Goal: Information Seeking & Learning: Find contact information

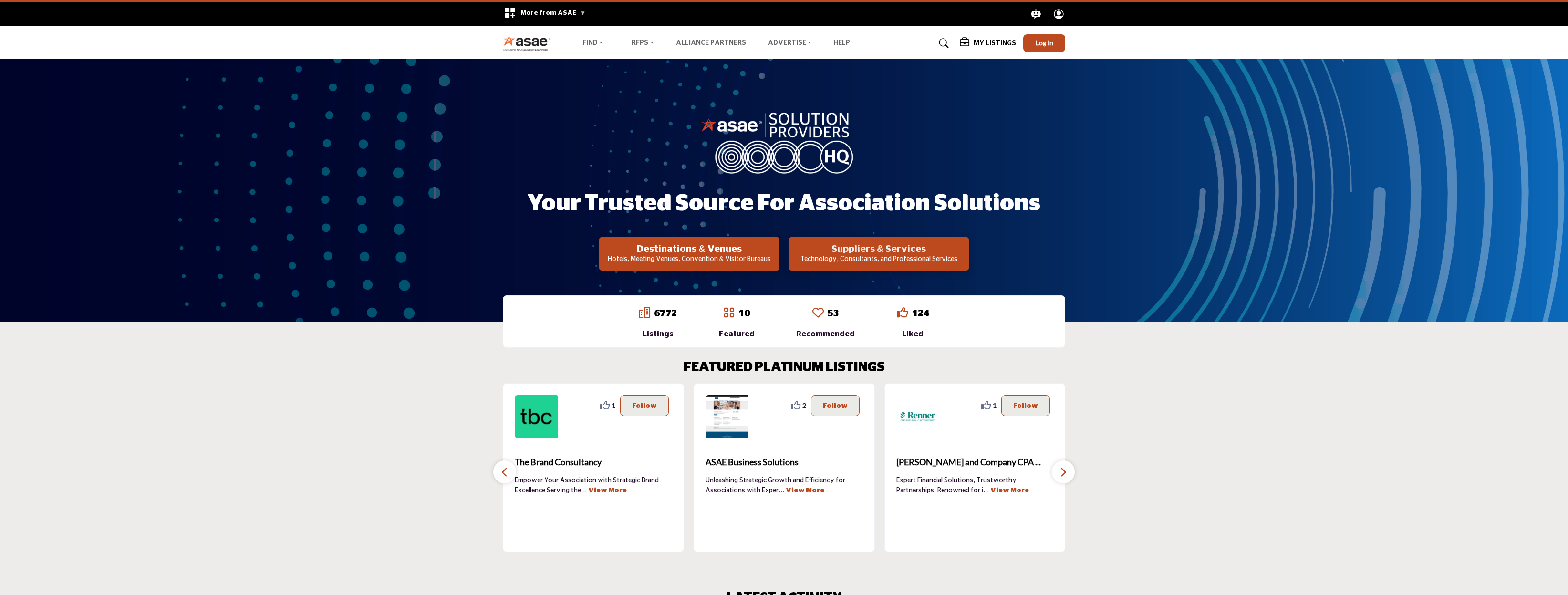
click at [776, 247] on h2 "Suppliers & Services" at bounding box center [689, 249] width 174 height 12
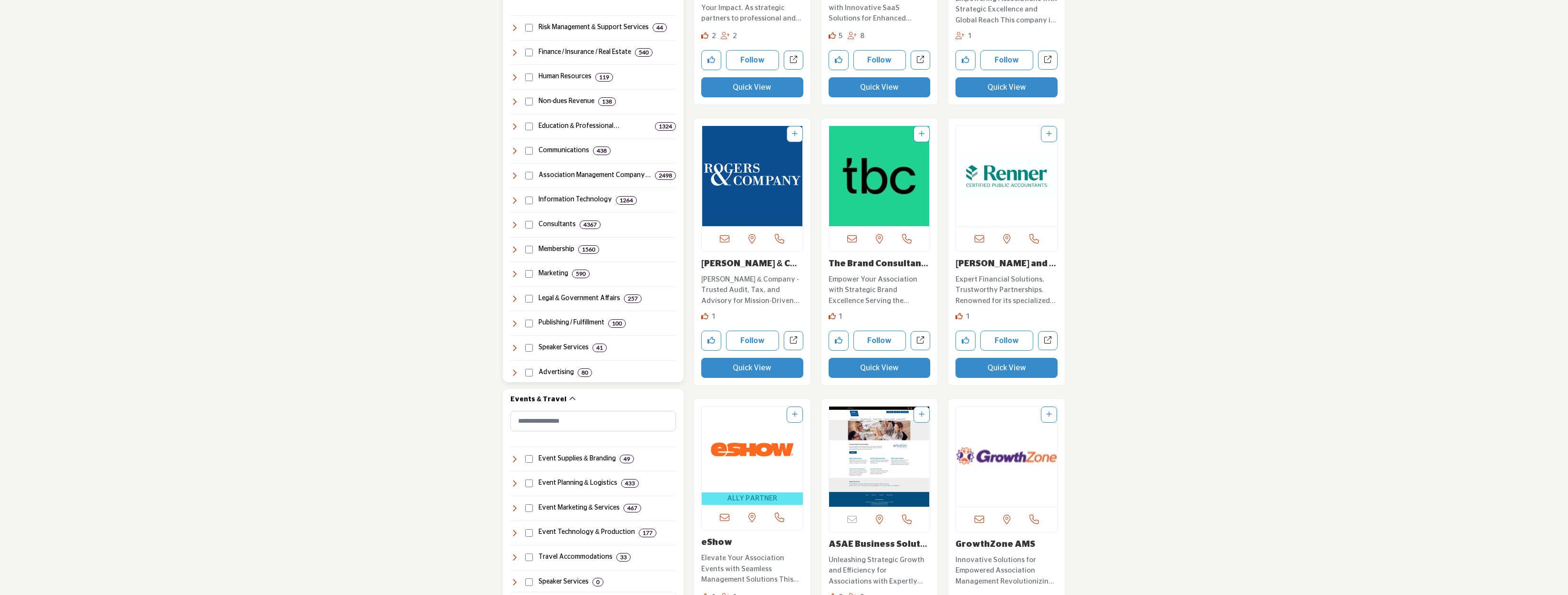
scroll to position [437, 0]
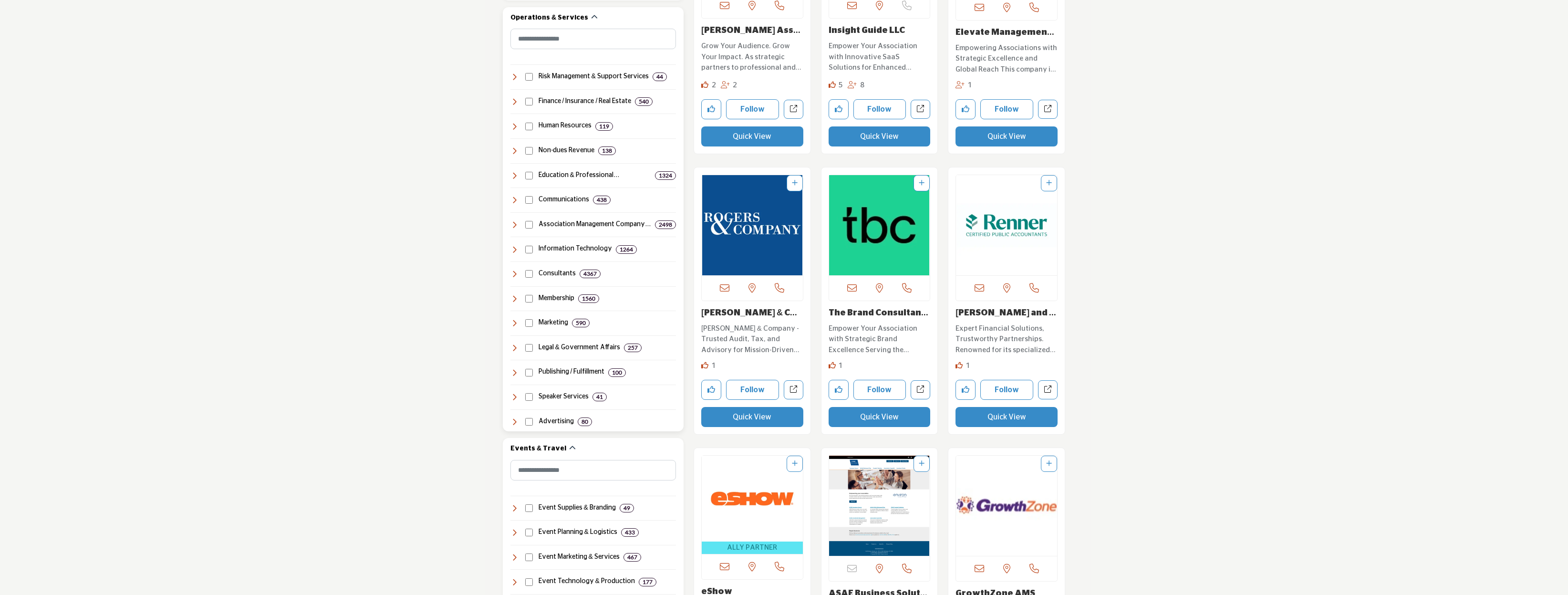
click at [518, 102] on div "Finance / Insurance / Real Estate 540" at bounding box center [581, 102] width 142 height 10
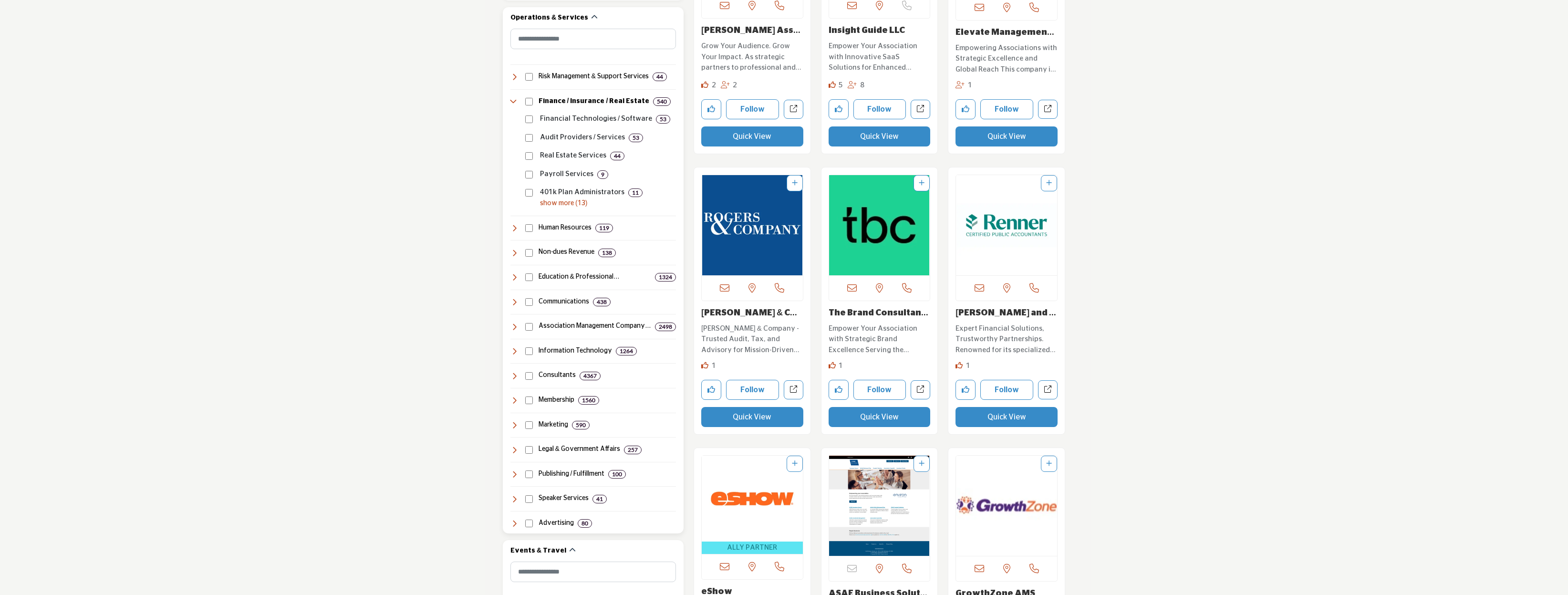
click at [554, 202] on p "show more (13)" at bounding box center [608, 203] width 136 height 10
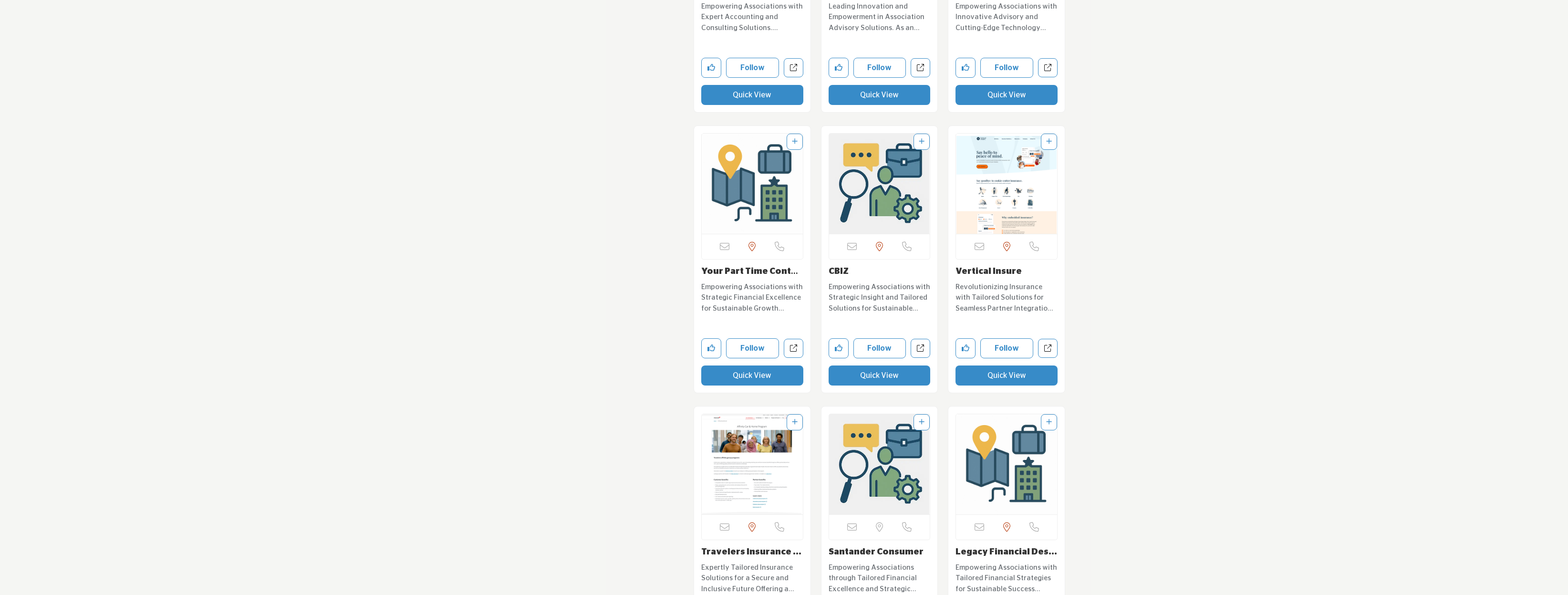
scroll to position [3780, 0]
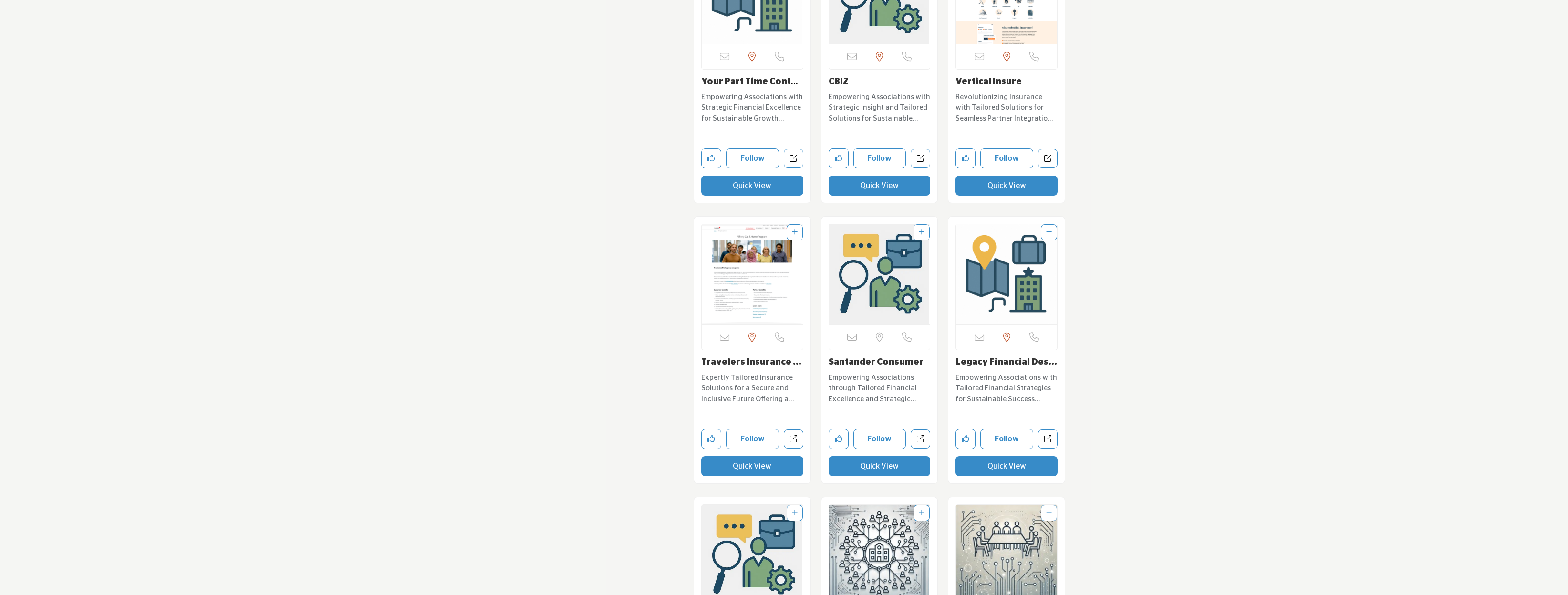
click at [762, 79] on link "Your Part Time Contr..." at bounding box center [750, 86] width 97 height 19
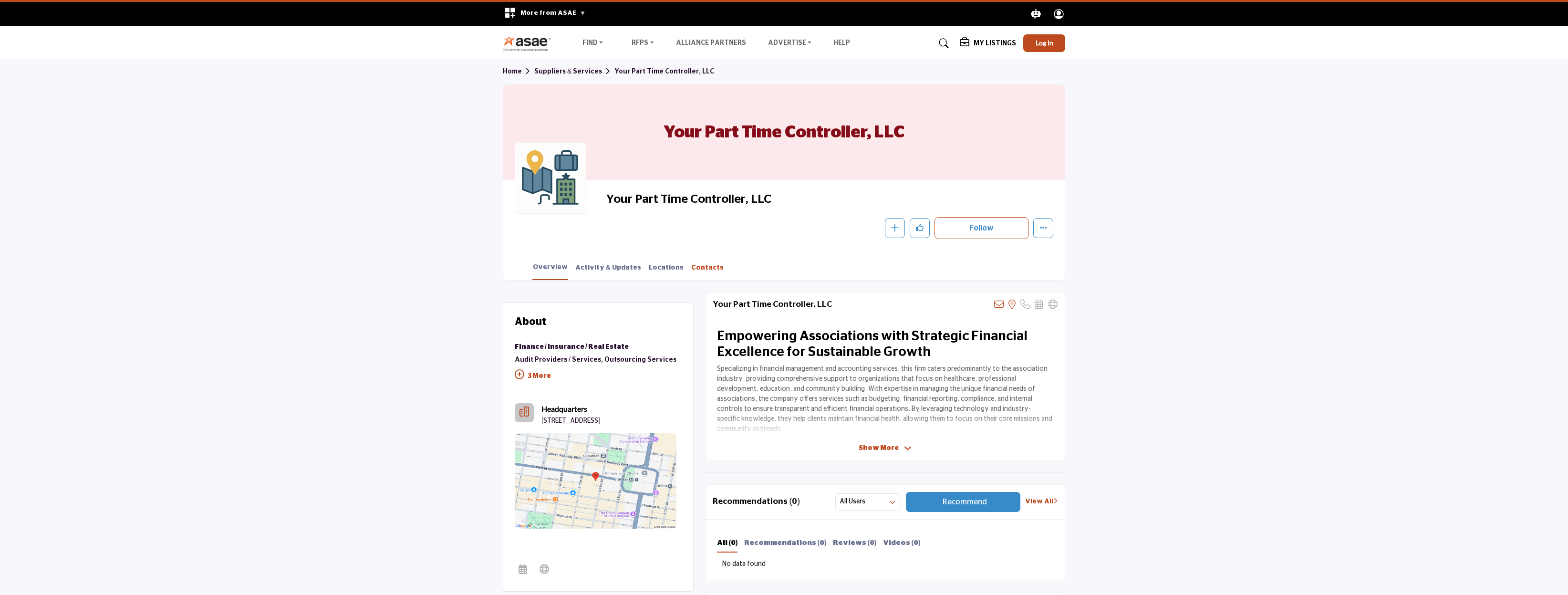
click at [698, 268] on link "Contacts" at bounding box center [707, 271] width 33 height 16
click at [585, 74] on link "Suppliers & Services" at bounding box center [574, 71] width 80 height 7
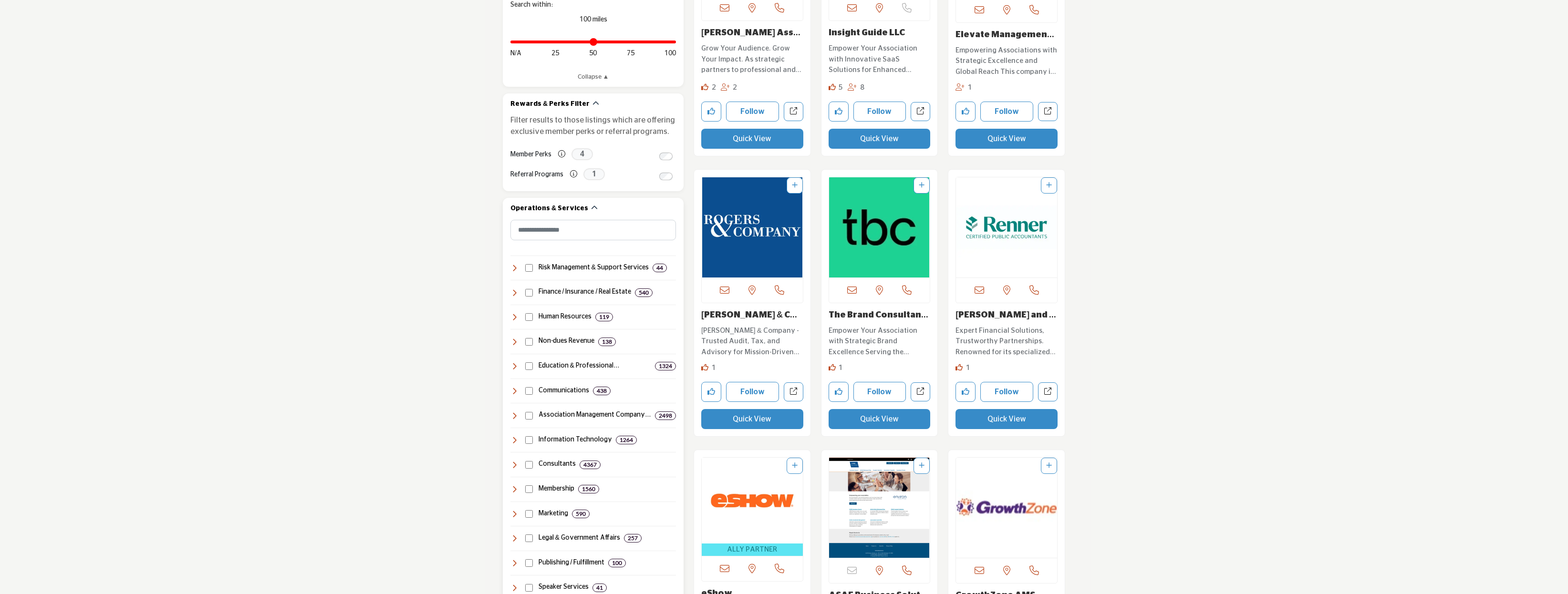
scroll to position [446, 0]
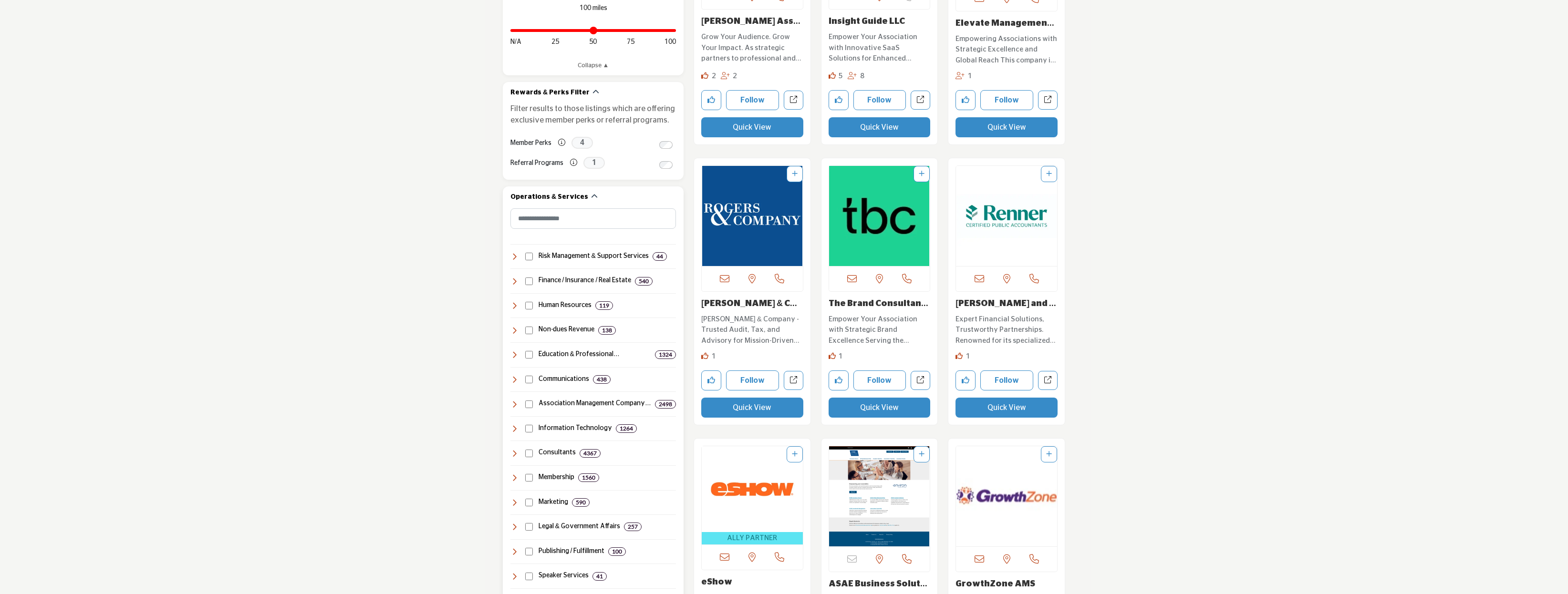
click at [519, 283] on div "Finance / Insurance / Real Estate 540" at bounding box center [581, 281] width 142 height 10
click at [546, 384] on p "show more (13)" at bounding box center [608, 382] width 136 height 10
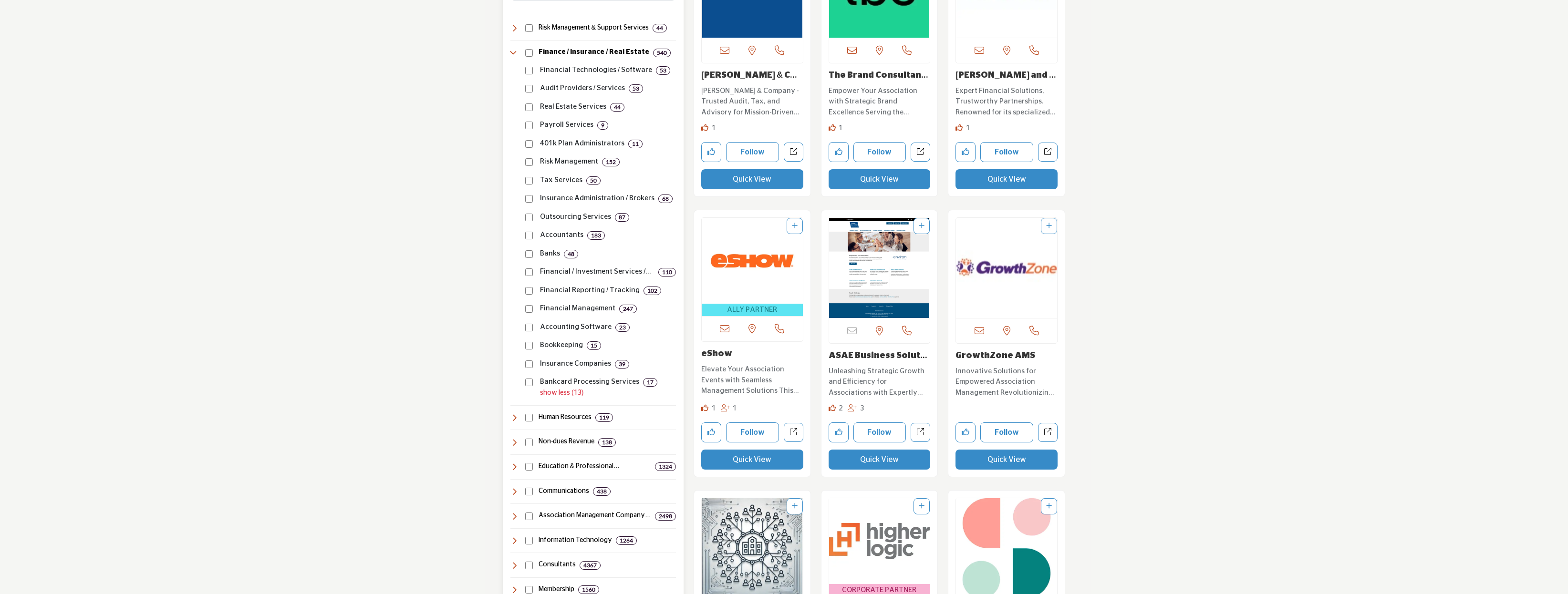
scroll to position [683, 0]
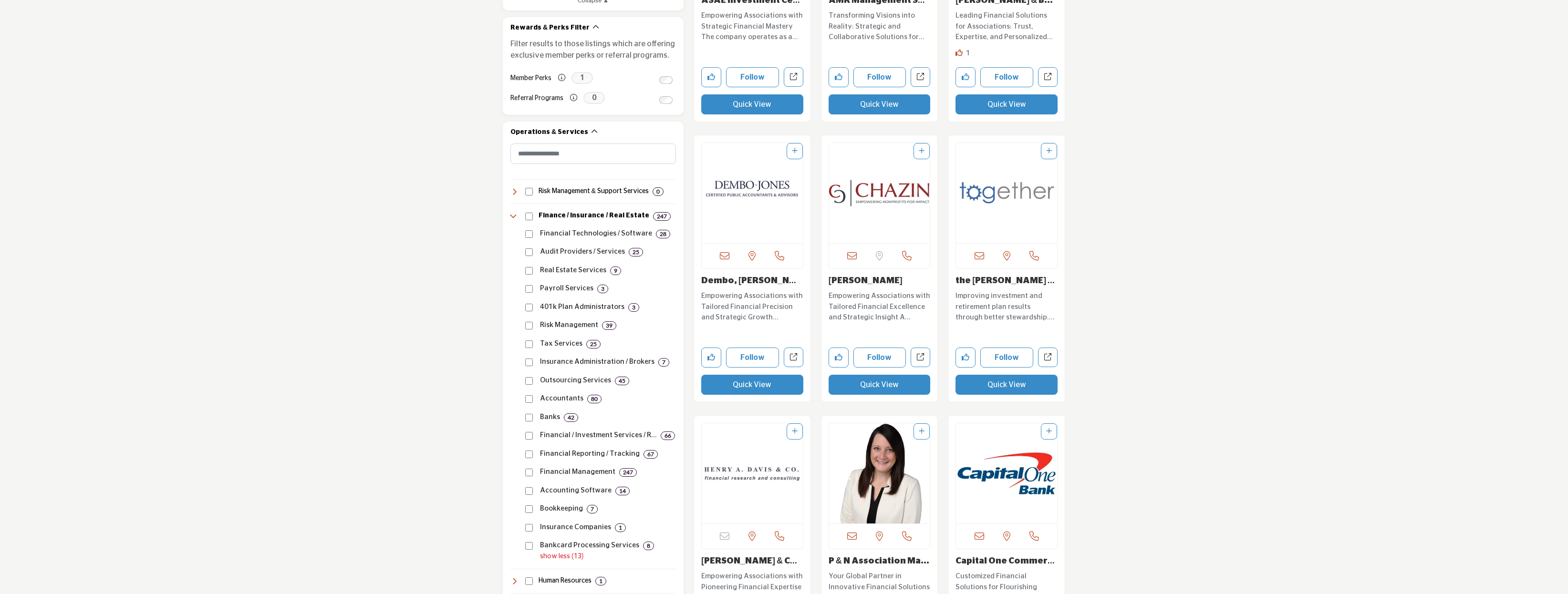
scroll to position [582, 0]
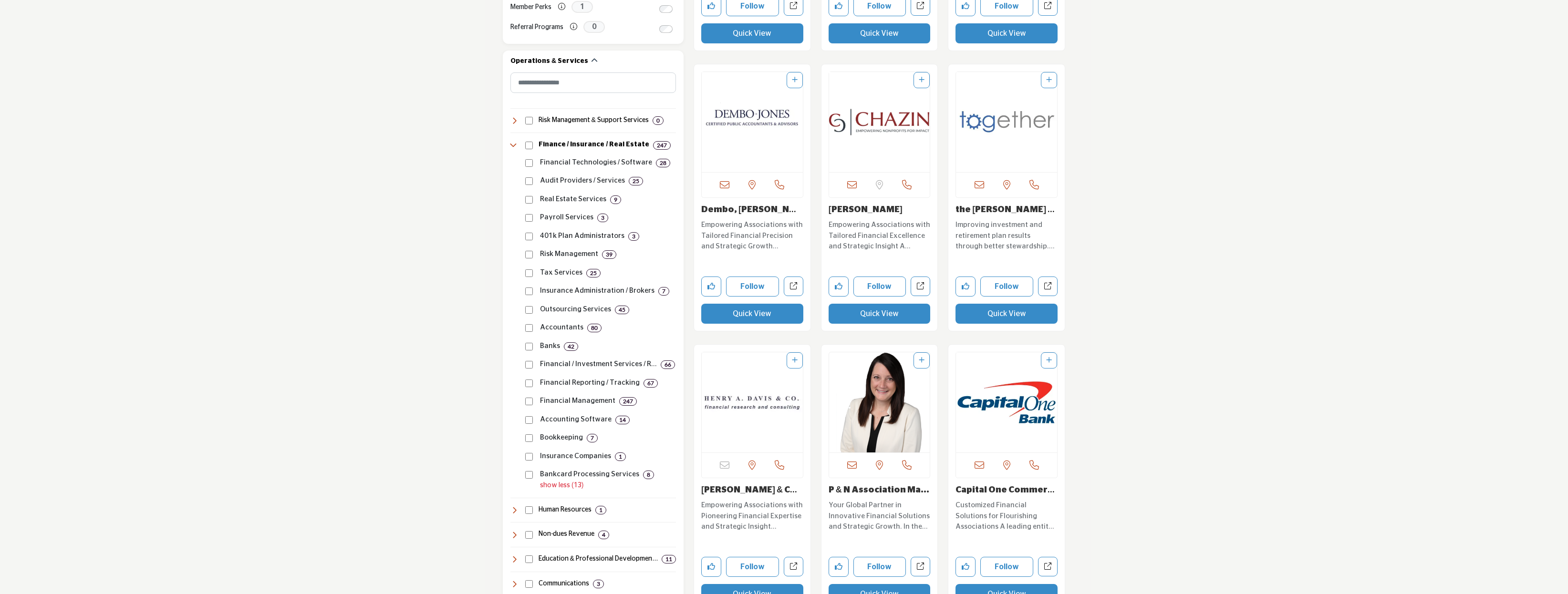
click at [879, 428] on img "Open Listing in new tab" at bounding box center [880, 402] width 101 height 100
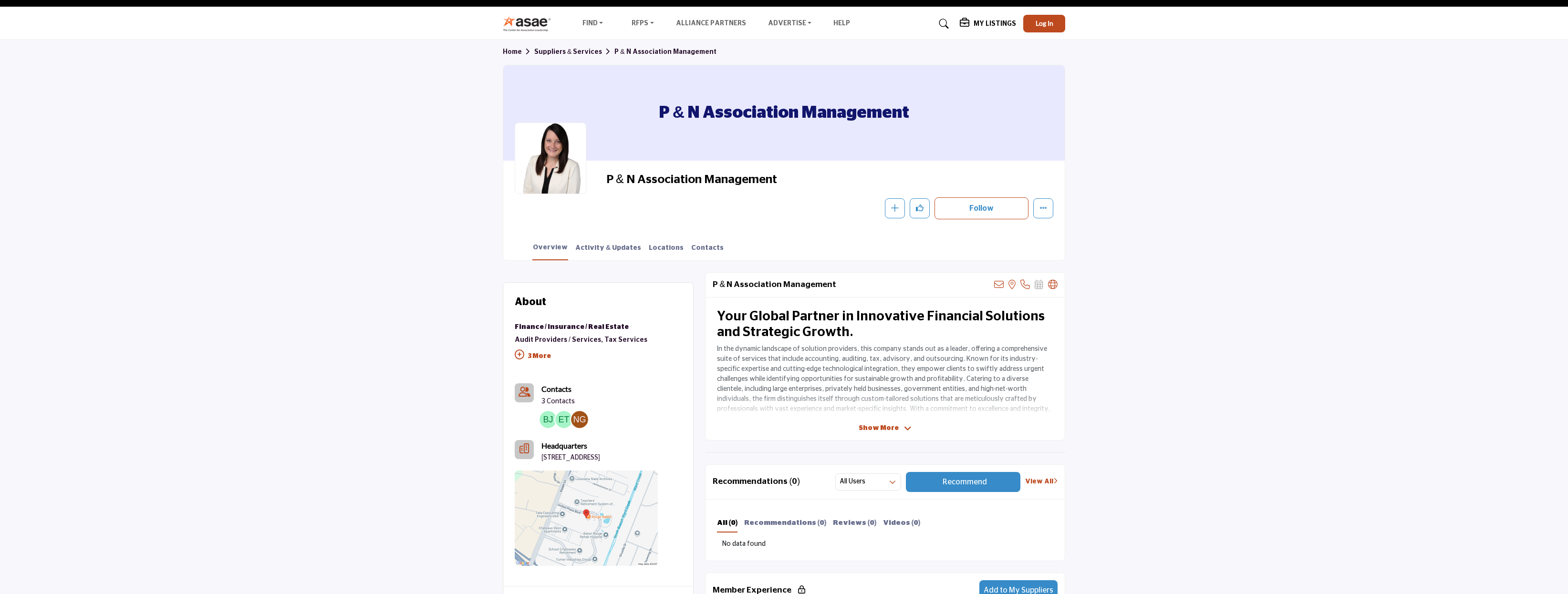
scroll to position [155, 0]
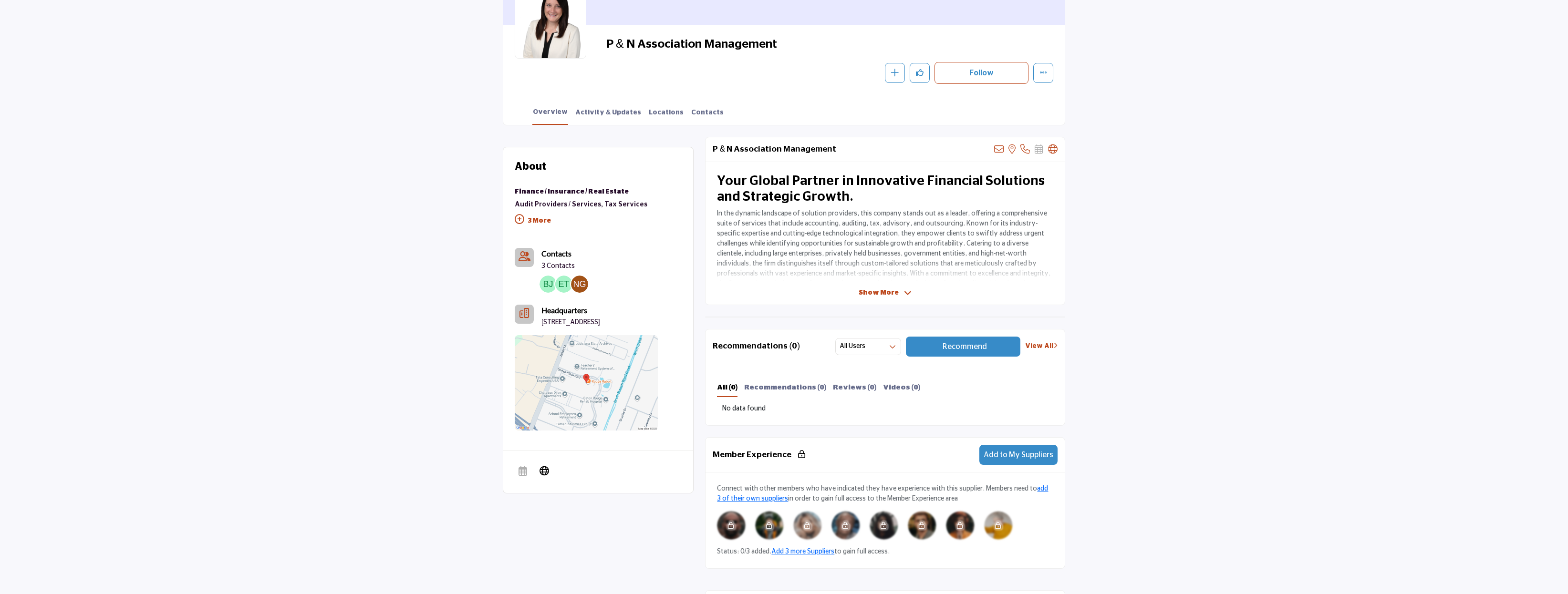
click at [898, 294] on span "Show More" at bounding box center [885, 293] width 53 height 10
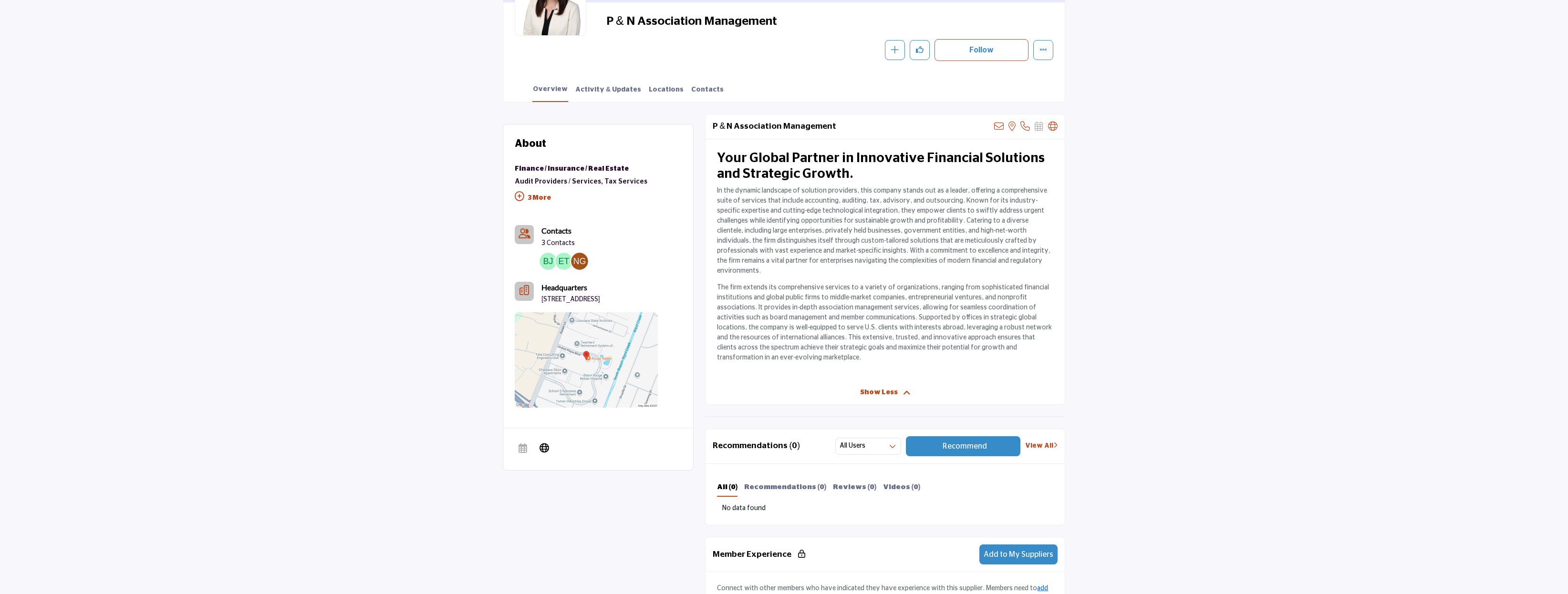
scroll to position [180, 0]
click at [691, 89] on link "Contacts" at bounding box center [707, 91] width 33 height 16
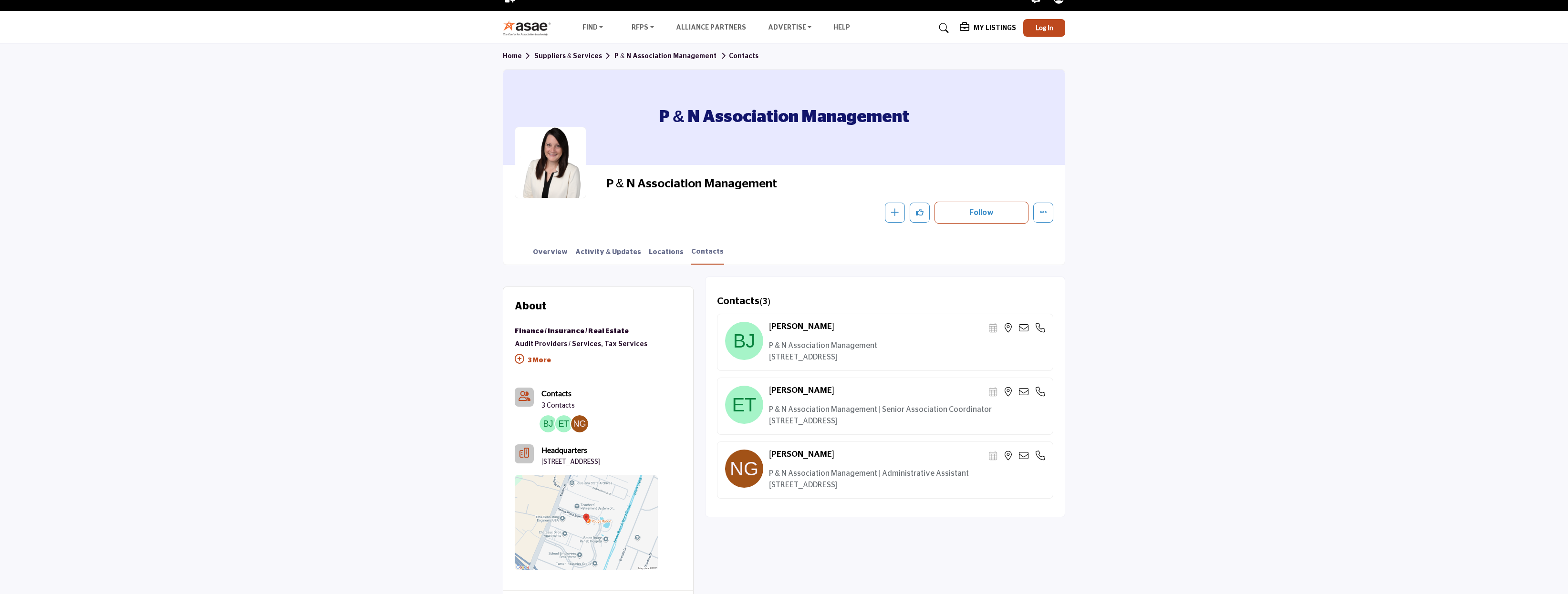
scroll to position [16, 0]
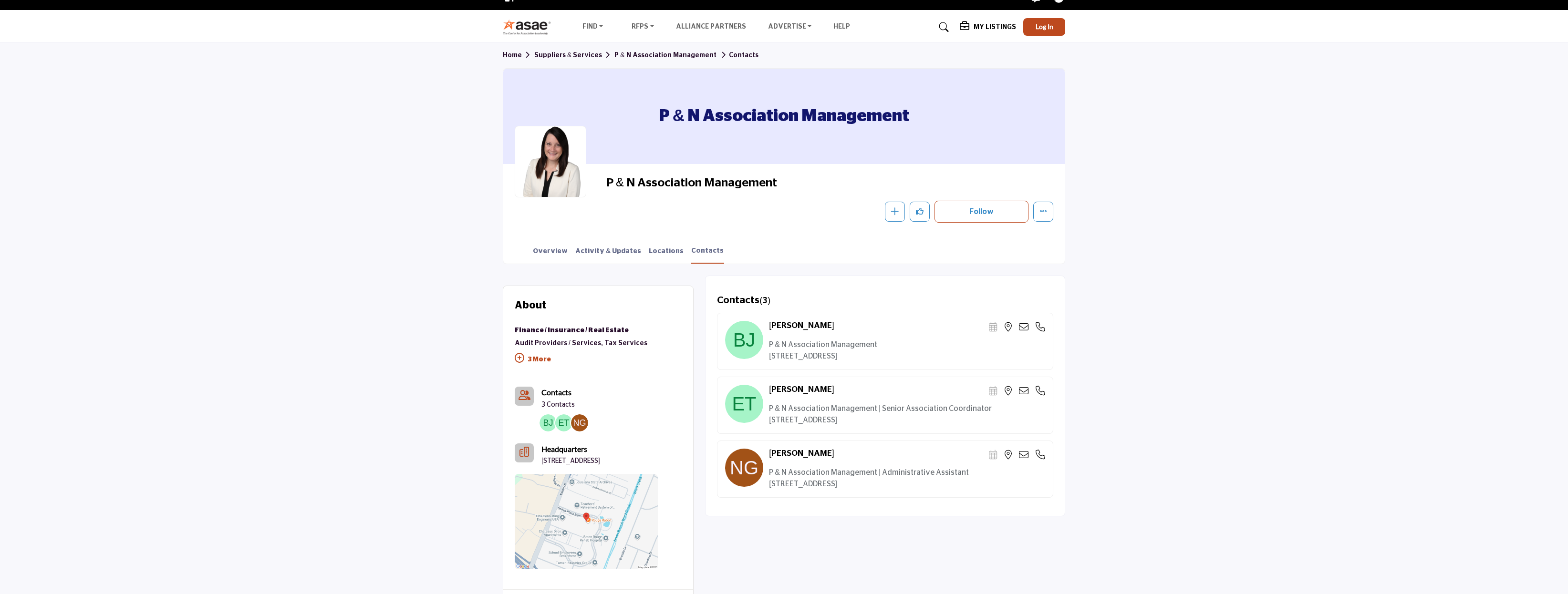
click at [541, 351] on p "3 More" at bounding box center [581, 360] width 133 height 21
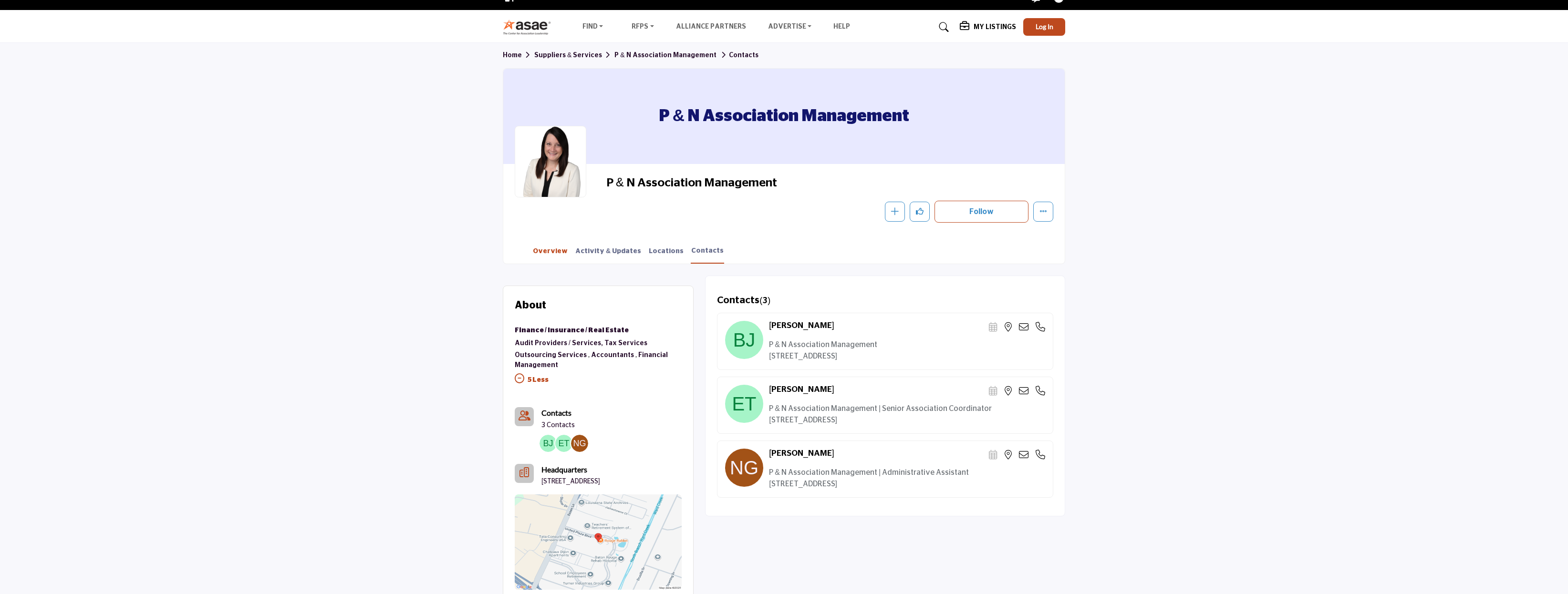
click at [546, 250] on link "Overview" at bounding box center [550, 254] width 36 height 16
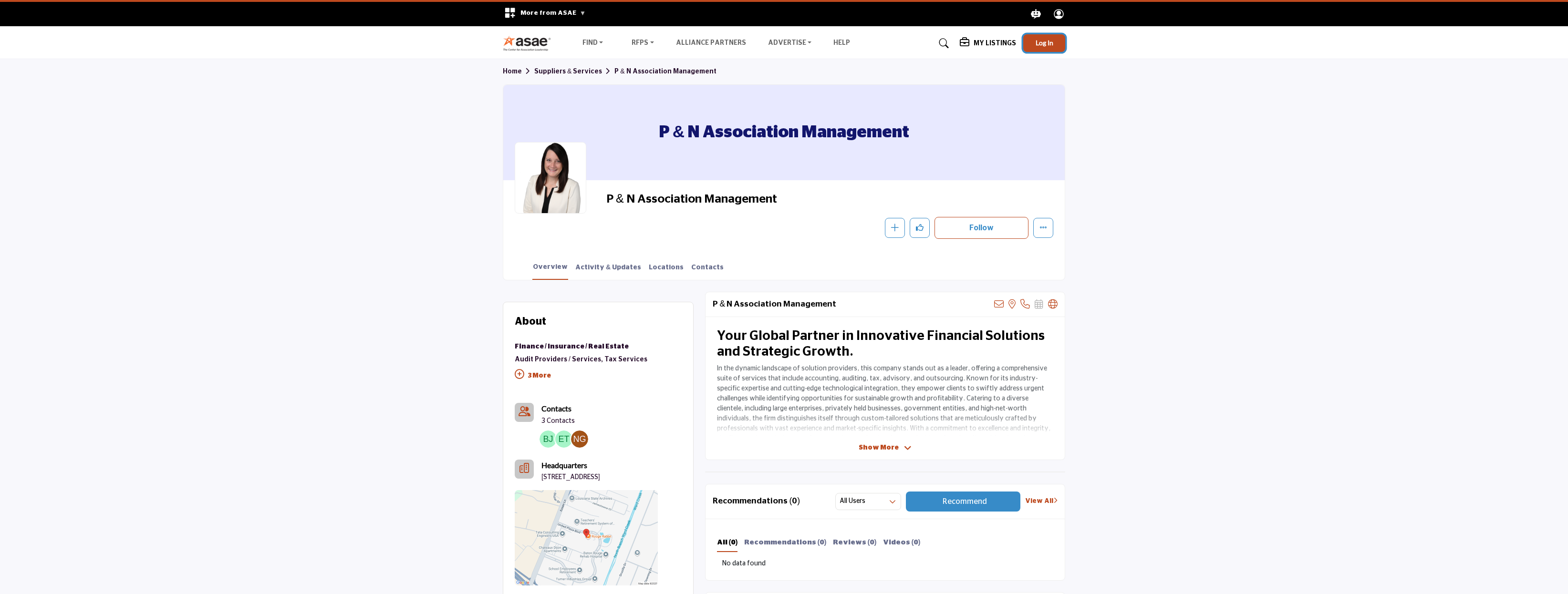
click at [1045, 46] on span "Log In" at bounding box center [1044, 42] width 18 height 8
